Goal: Information Seeking & Learning: Learn about a topic

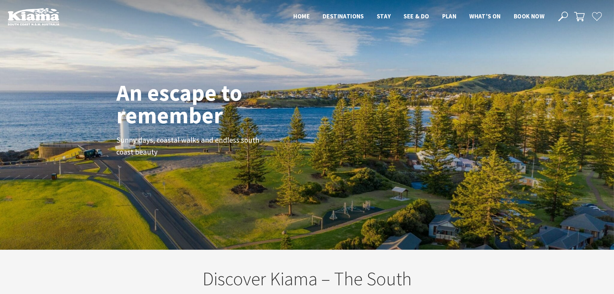
scroll to position [109, 619]
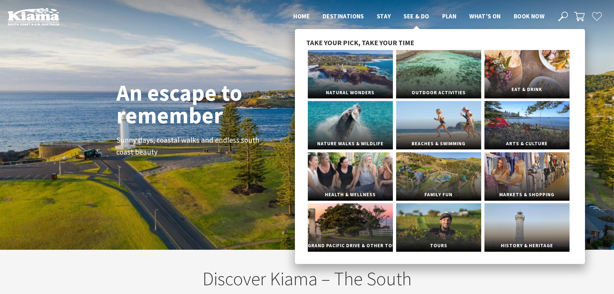
click at [532, 74] on link "Eat & Drink" at bounding box center [526, 74] width 85 height 48
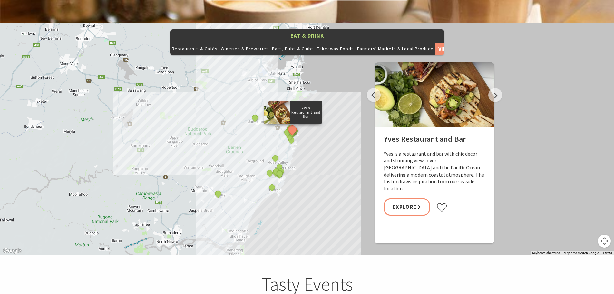
scroll to position [709, 0]
click at [496, 88] on button "Next" at bounding box center [495, 95] width 14 height 14
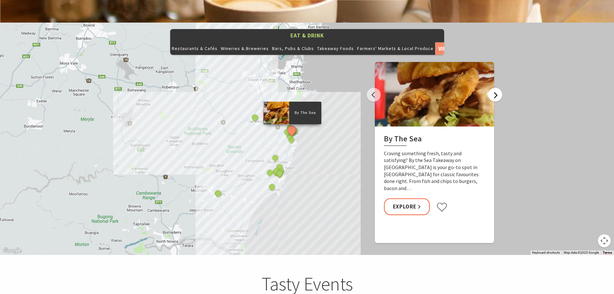
click at [496, 88] on button "Next" at bounding box center [495, 95] width 14 height 14
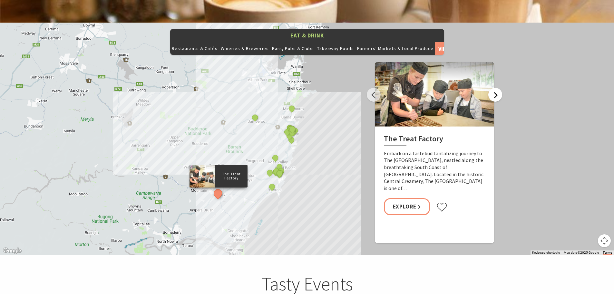
click at [496, 88] on button "Next" at bounding box center [495, 95] width 14 height 14
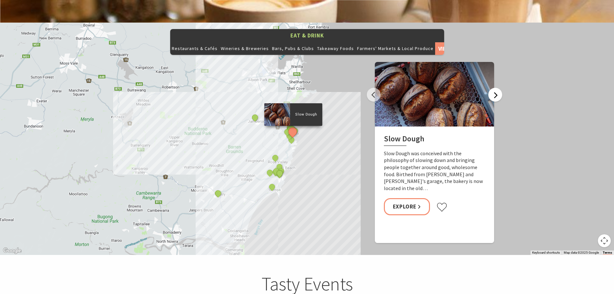
click at [495, 88] on button "Next" at bounding box center [495, 95] width 14 height 14
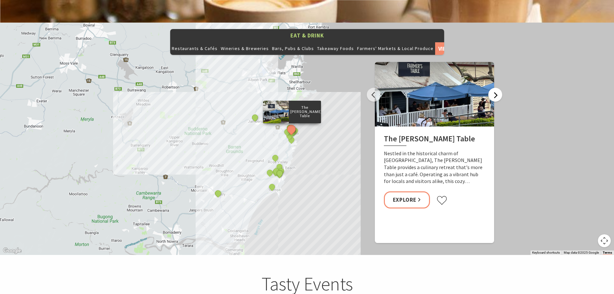
click at [495, 88] on button "Next" at bounding box center [495, 95] width 14 height 14
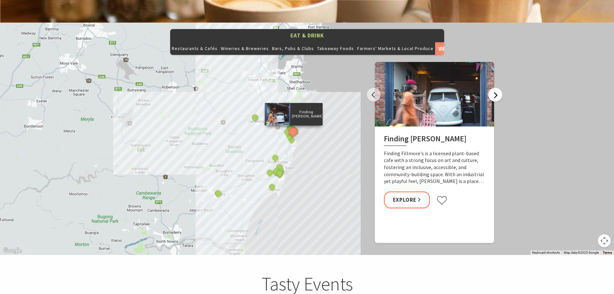
click at [495, 88] on button "Next" at bounding box center [495, 95] width 14 height 14
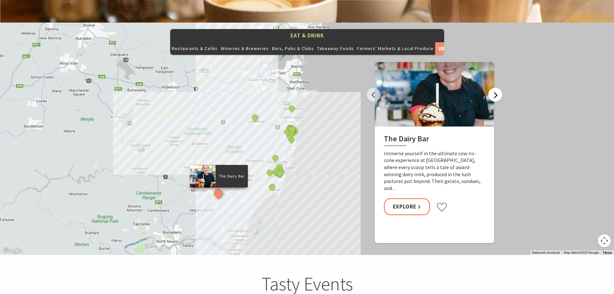
click at [495, 88] on button "Next" at bounding box center [495, 95] width 14 height 14
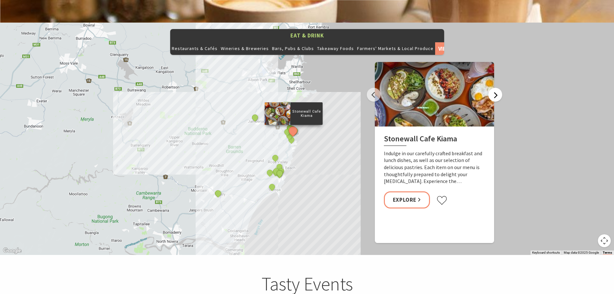
click at [495, 88] on button "Next" at bounding box center [495, 95] width 14 height 14
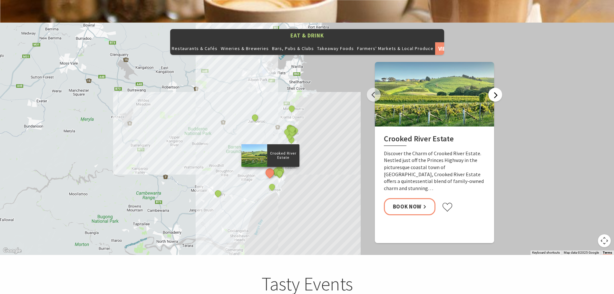
click at [495, 88] on button "Next" at bounding box center [495, 95] width 14 height 14
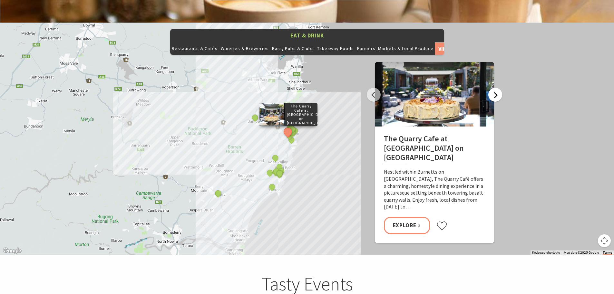
click at [495, 88] on button "Next" at bounding box center [495, 95] width 14 height 14
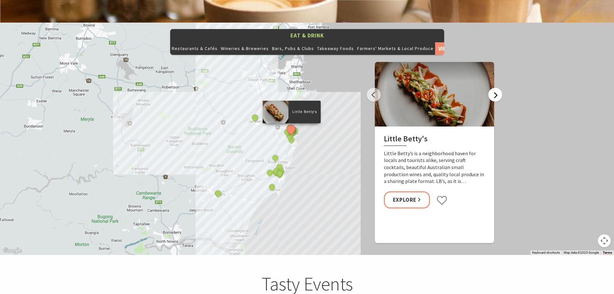
click at [495, 88] on button "Next" at bounding box center [495, 95] width 14 height 14
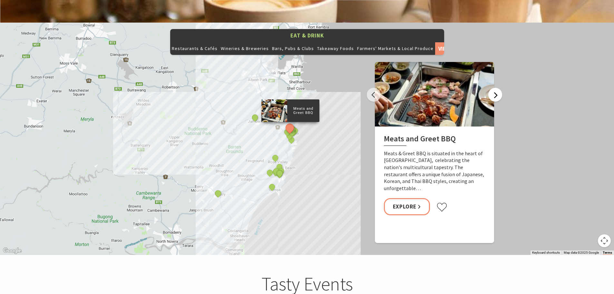
click at [495, 88] on button "Next" at bounding box center [495, 95] width 14 height 14
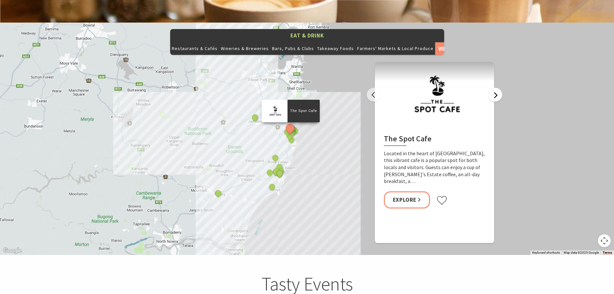
click at [495, 88] on button "Next" at bounding box center [495, 95] width 14 height 14
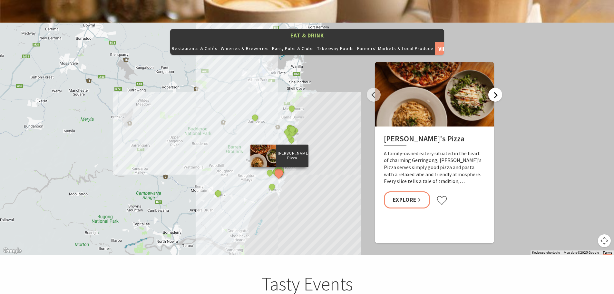
click at [495, 88] on button "Next" at bounding box center [495, 95] width 14 height 14
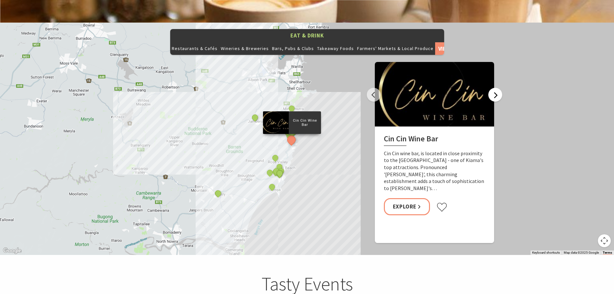
click at [495, 88] on button "Next" at bounding box center [495, 95] width 14 height 14
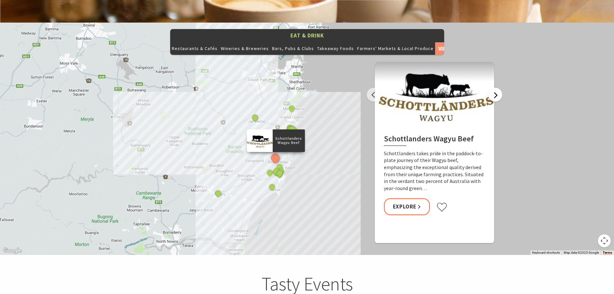
click at [494, 88] on button "Next" at bounding box center [495, 95] width 14 height 14
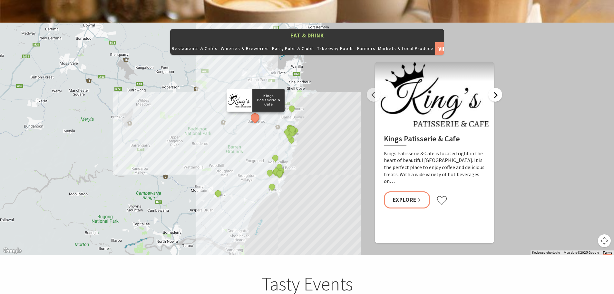
click at [494, 88] on button "Next" at bounding box center [495, 95] width 14 height 14
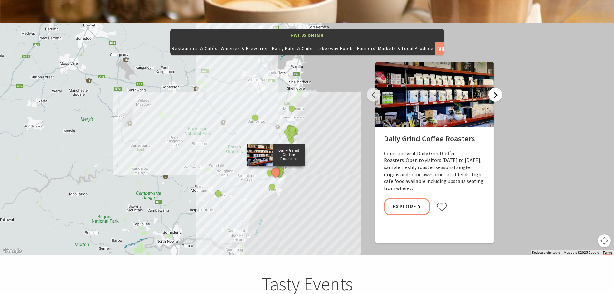
click at [494, 88] on button "Next" at bounding box center [495, 95] width 14 height 14
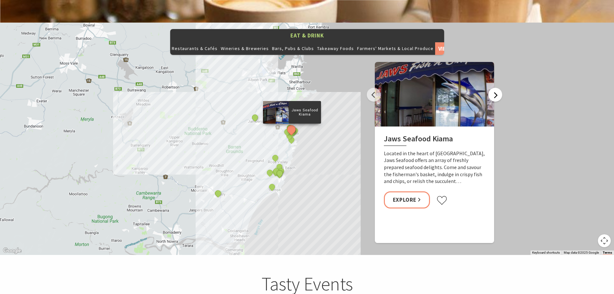
click at [494, 88] on button "Next" at bounding box center [495, 95] width 14 height 14
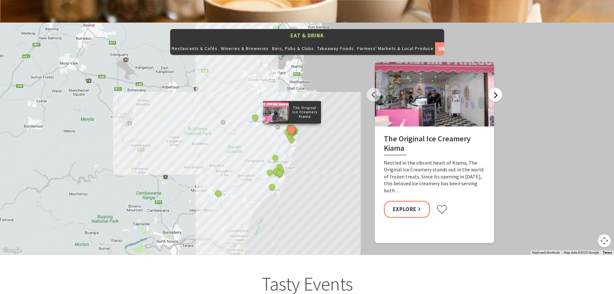
click at [494, 88] on button "Next" at bounding box center [495, 95] width 14 height 14
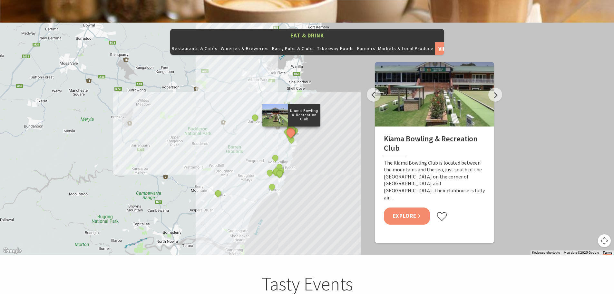
click at [412, 207] on link "Explore" at bounding box center [407, 215] width 46 height 17
